Goal: Navigation & Orientation: Find specific page/section

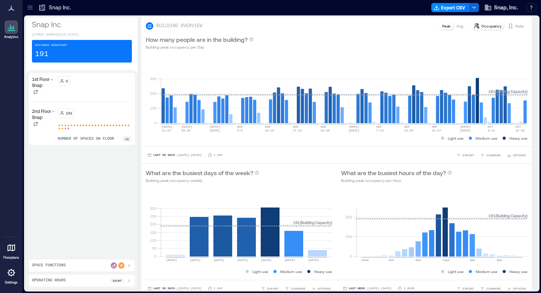
click at [15, 29] on icon at bounding box center [11, 27] width 9 height 9
click at [11, 252] on div at bounding box center [12, 248] width 14 height 14
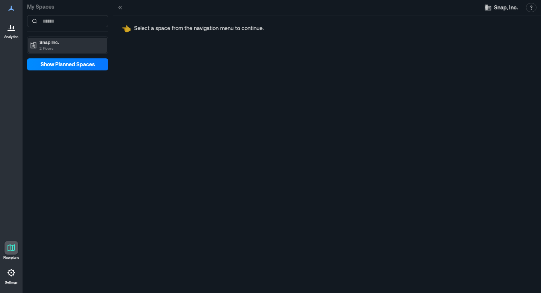
click at [91, 44] on p "Snap Inc." at bounding box center [70, 42] width 63 height 6
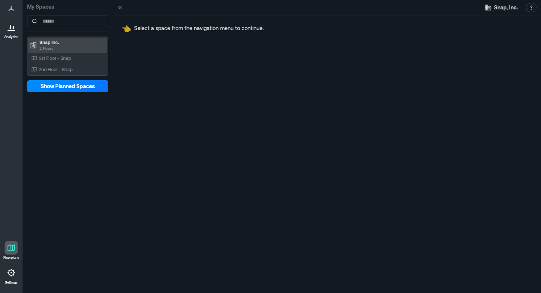
click at [77, 44] on p "Snap Inc." at bounding box center [70, 42] width 63 height 6
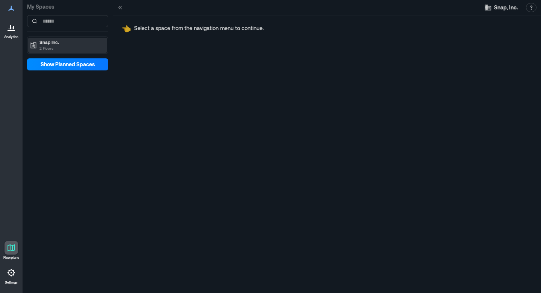
click at [77, 44] on p "Snap Inc." at bounding box center [70, 42] width 63 height 6
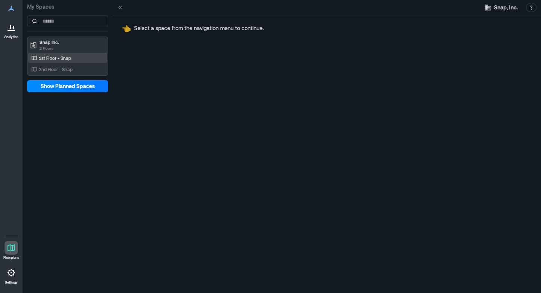
click at [71, 58] on p "1st Floor - Snap" at bounding box center [55, 58] width 32 height 6
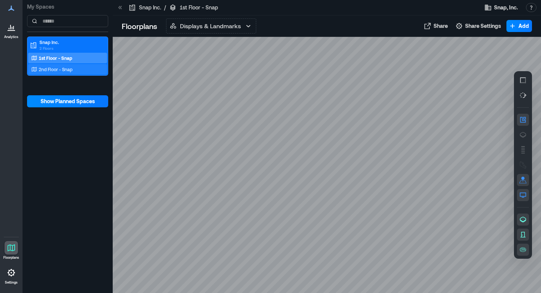
click at [71, 69] on p "2nd Floor - Snap" at bounding box center [56, 69] width 34 height 6
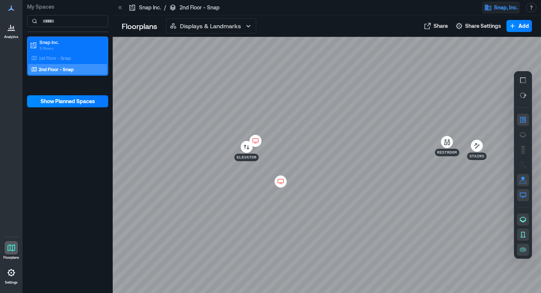
click at [505, 8] on span "Snap, Inc." at bounding box center [506, 8] width 24 height 8
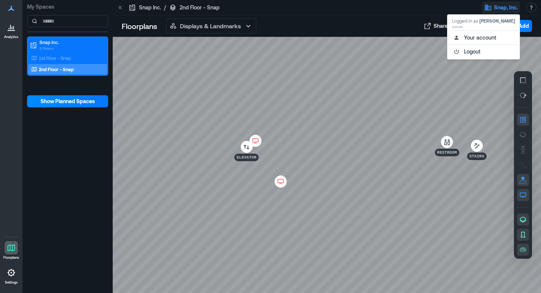
click at [361, 50] on div at bounding box center [327, 165] width 429 height 256
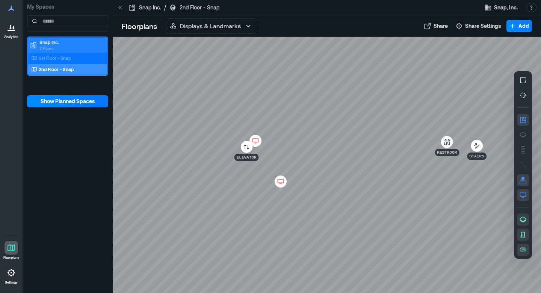
click at [80, 43] on p "Snap Inc." at bounding box center [70, 42] width 63 height 6
